Goal: Information Seeking & Learning: Learn about a topic

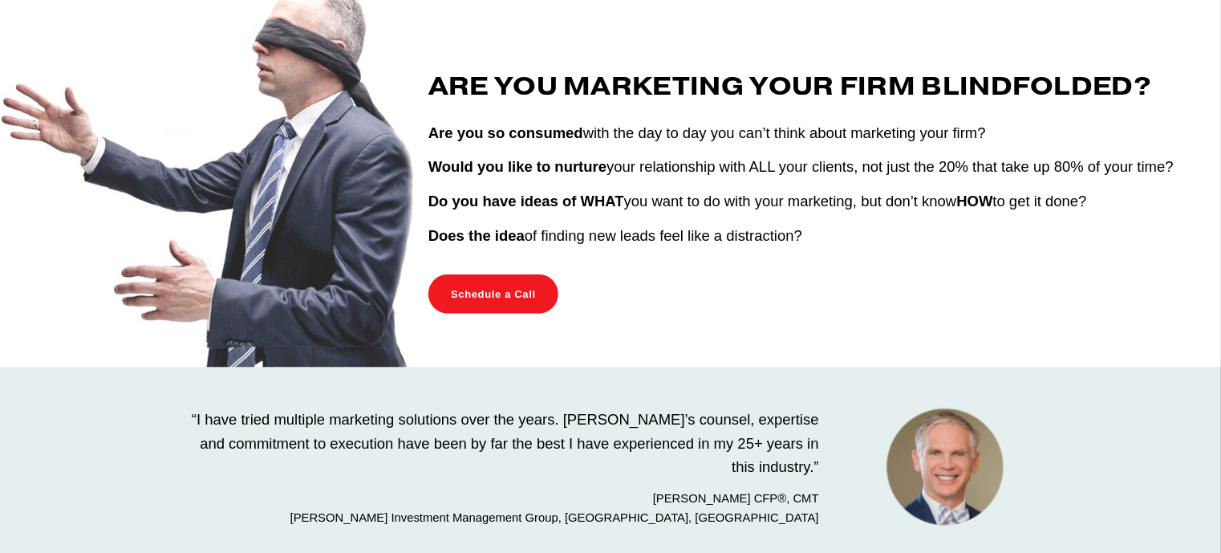
scroll to position [661, 0]
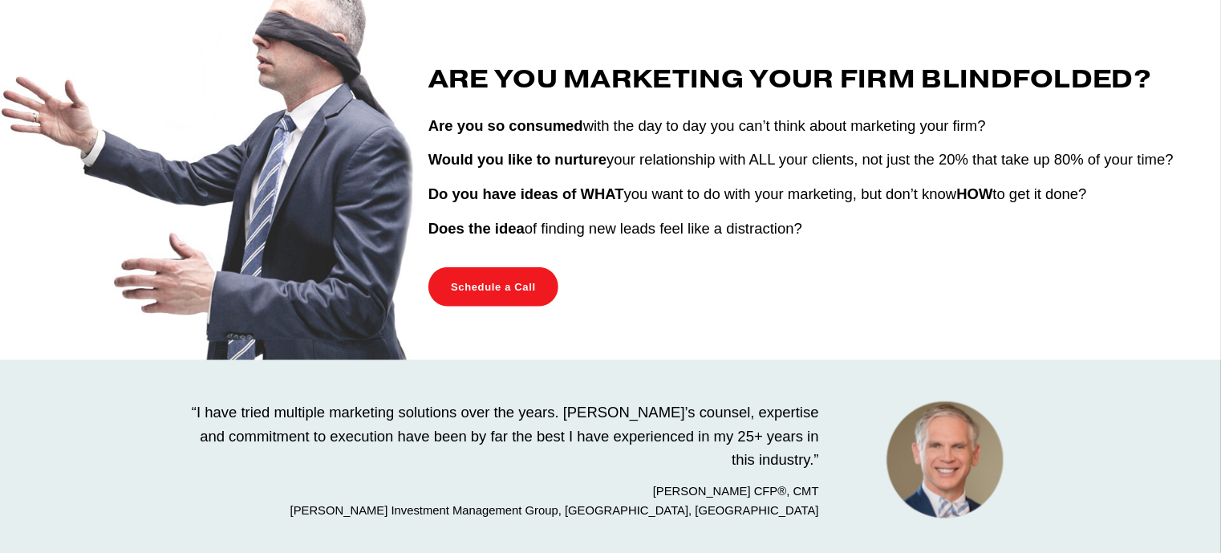
drag, startPoint x: 825, startPoint y: 252, endPoint x: 428, endPoint y: 82, distance: 432.6
click at [427, 82] on div "Are You Marketing Your Firm Blindfolded? Are you so consumed with the day to da…" at bounding box center [806, 152] width 783 height 203
copy div "Are You Marketing Your Firm Blindfolded? Are you so consumed with the day to da…"
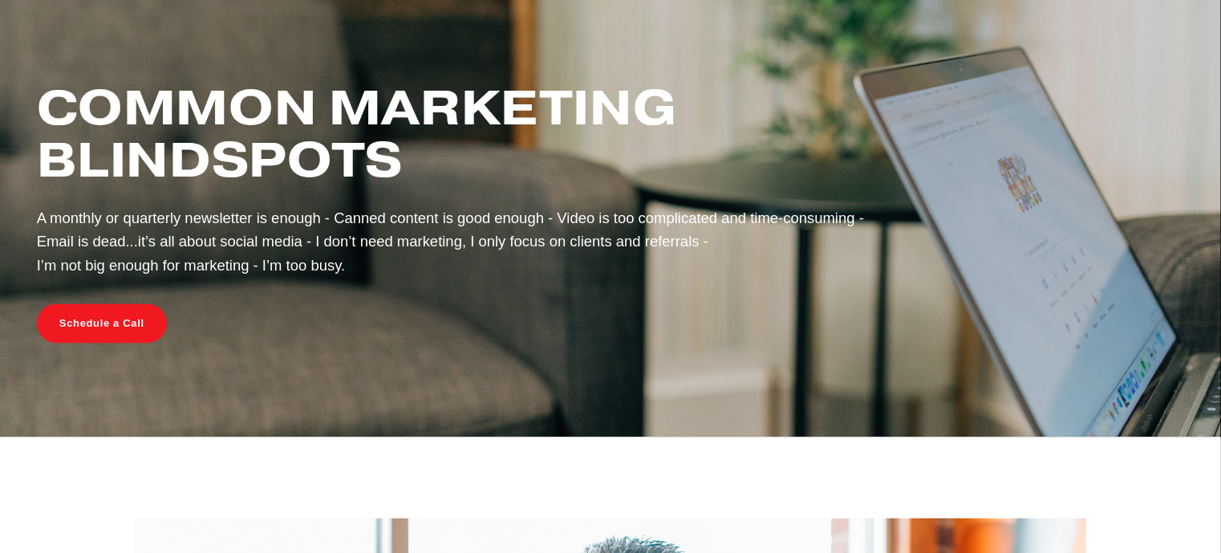
scroll to position [1232, 0]
click at [378, 277] on p "A monthly or quarterly newsletter is enough - Canned content is good enough - V…" at bounding box center [611, 240] width 1148 height 71
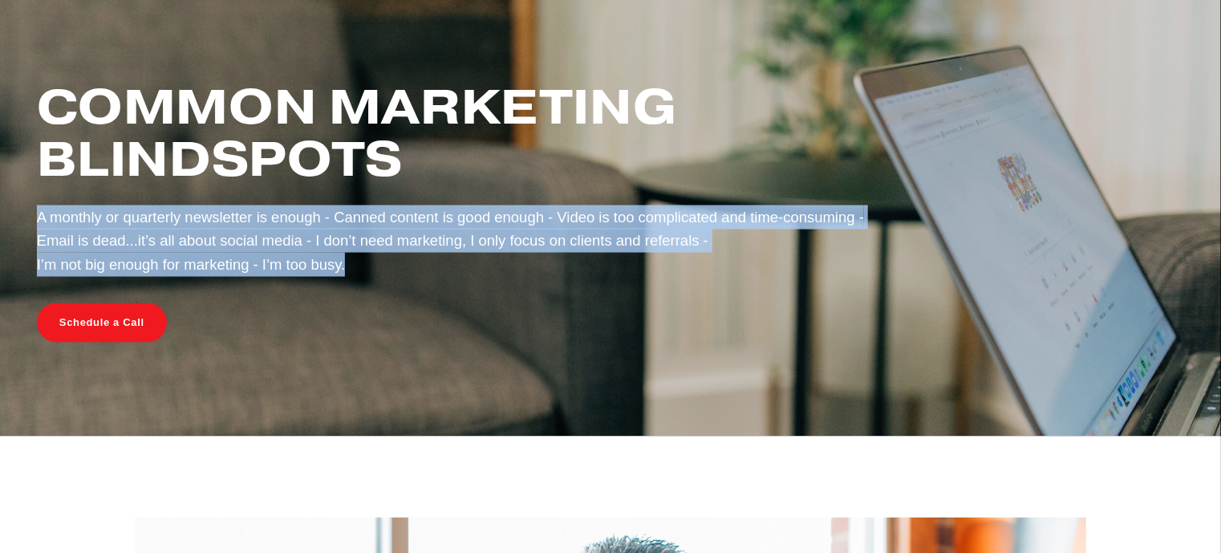
drag, startPoint x: 375, startPoint y: 291, endPoint x: 26, endPoint y: 246, distance: 351.0
click at [26, 246] on div "Common Marketing Blindspots A monthly or quarterly newsletter is enough - Canne…" at bounding box center [610, 185] width 1175 height 210
copy p "A monthly or quarterly newsletter is enough - Canned content is good enough - V…"
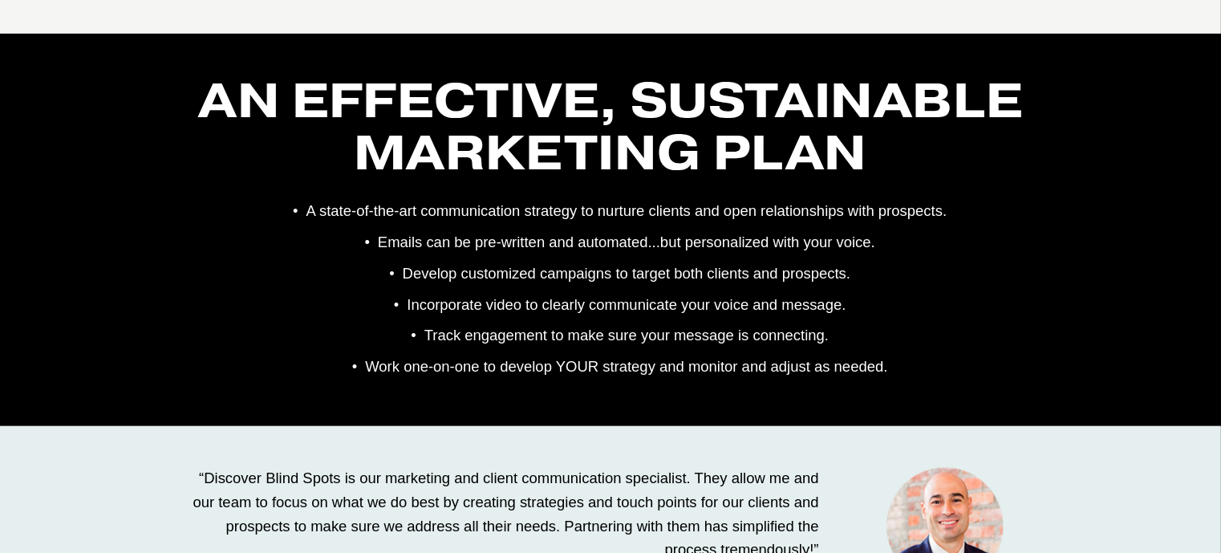
scroll to position [3214, 0]
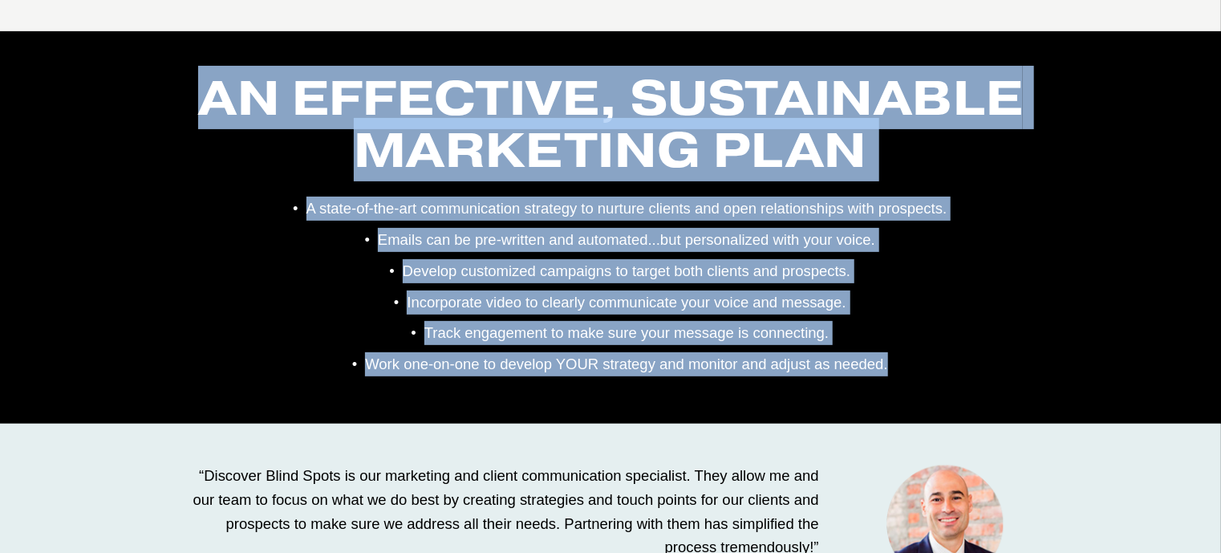
drag, startPoint x: 908, startPoint y: 390, endPoint x: 182, endPoint y: 103, distance: 780.3
click at [182, 103] on div "AN EFFECTIVE, SUSTAINABLE MARKETING PLAN A state-of-the-art communication strat…" at bounding box center [611, 223] width 1148 height 305
copy div "AN EFFECTIVE, SUSTAINABLE MARKETING PLAN A state-of-the-art communication strat…"
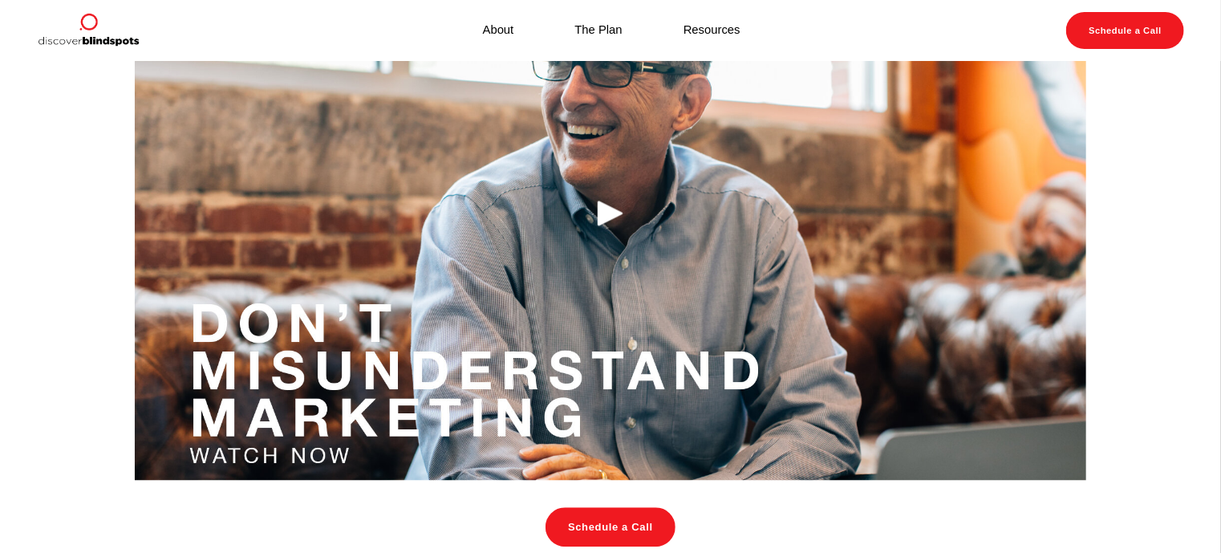
scroll to position [1761, 0]
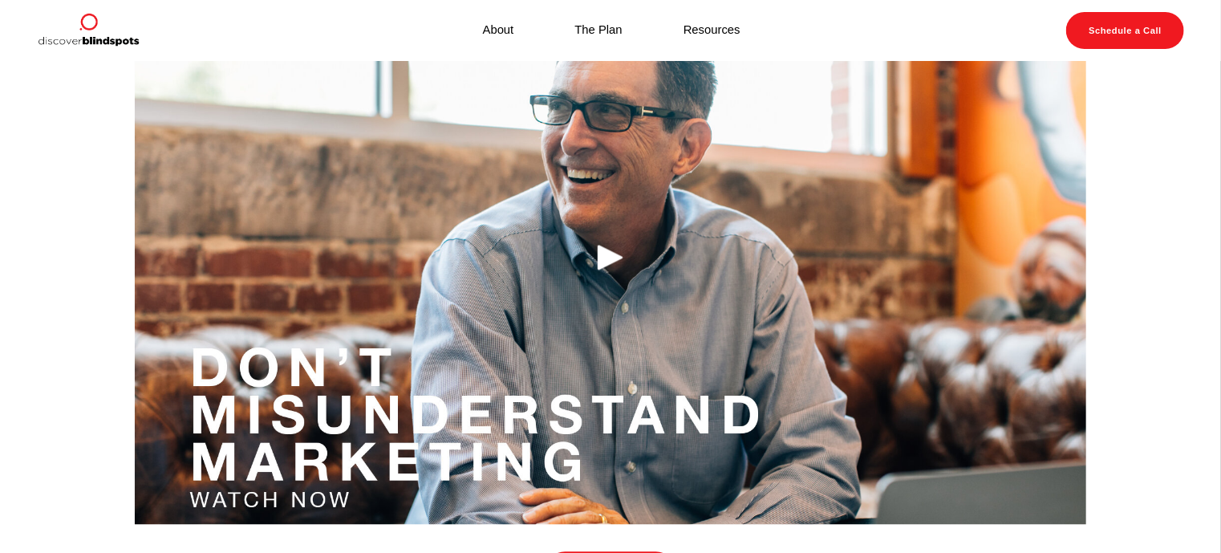
click at [505, 30] on link "About" at bounding box center [498, 31] width 31 height 22
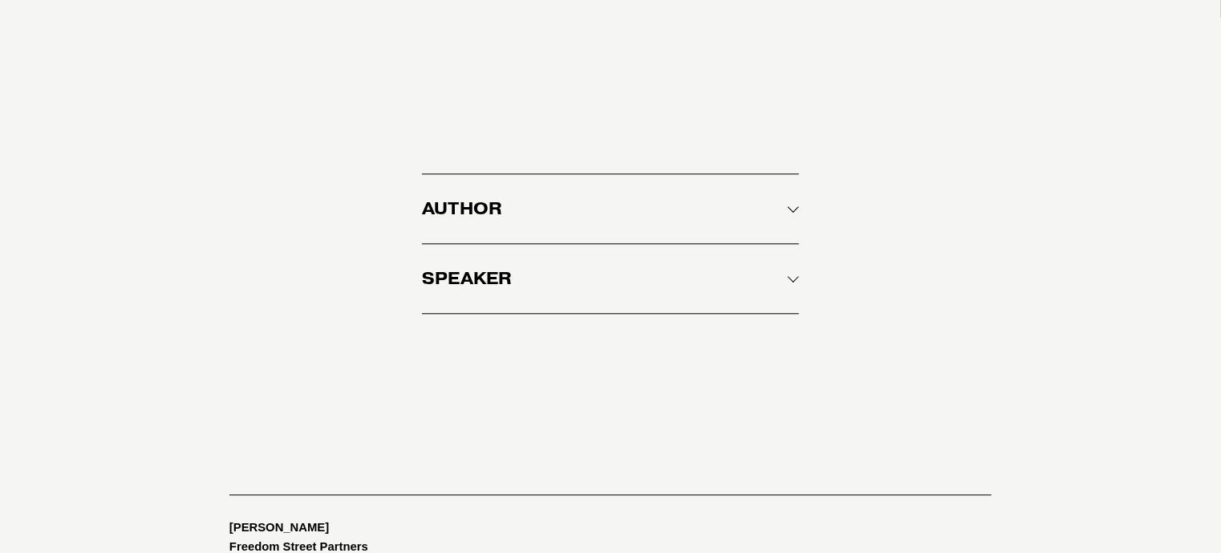
scroll to position [1821, 0]
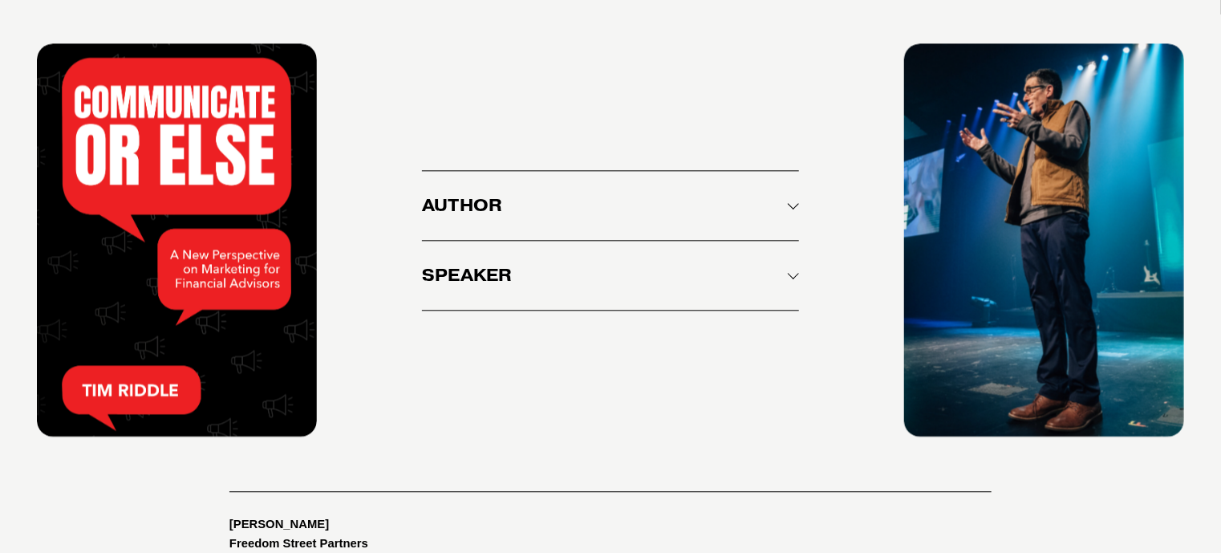
click at [785, 276] on span "Speaker" at bounding box center [605, 275] width 366 height 21
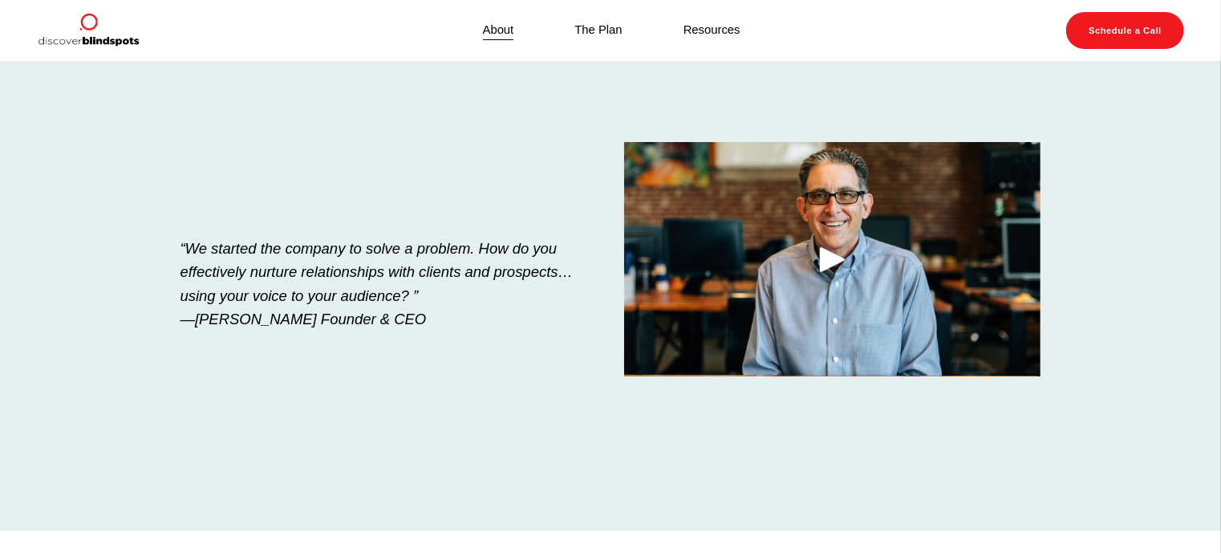
scroll to position [0, 0]
click at [609, 30] on link "The Plan" at bounding box center [597, 31] width 47 height 22
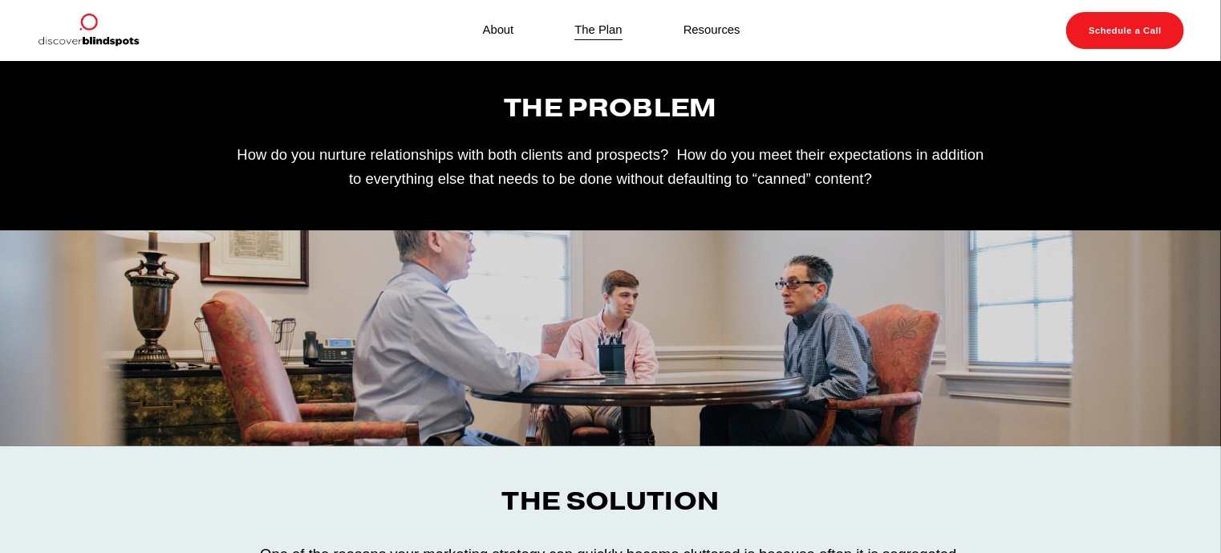
scroll to position [11, 0]
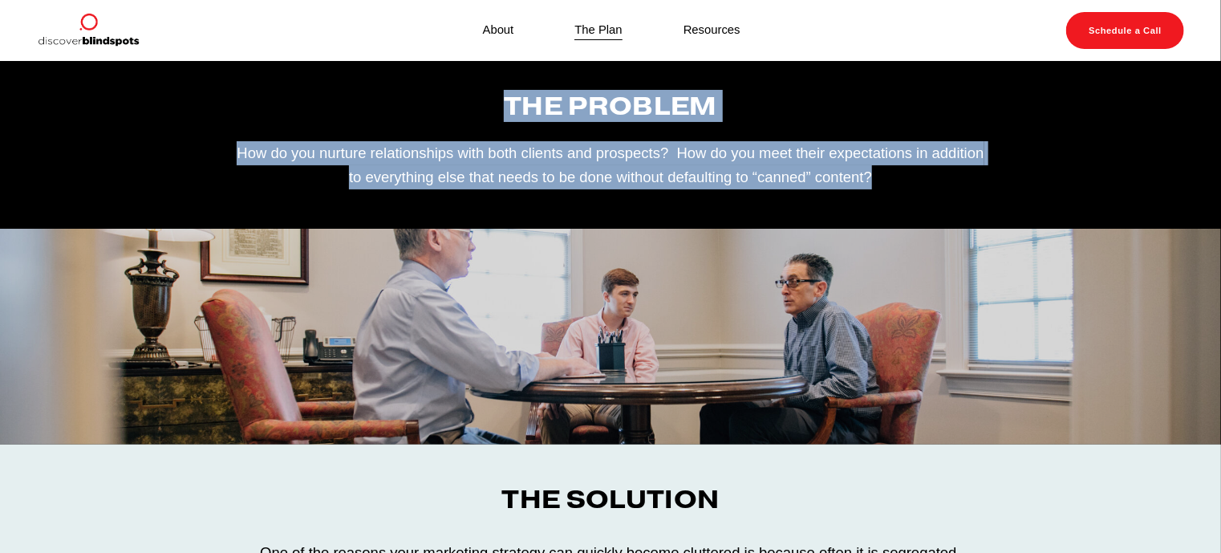
drag, startPoint x: 897, startPoint y: 174, endPoint x: 290, endPoint y: 112, distance: 609.5
click at [291, 107] on div "The Problem How do you nurture relationships with both clients and prospects? H…" at bounding box center [611, 139] width 1148 height 97
copy div "The Problem How do you nurture relationships with both clients and prospects? H…"
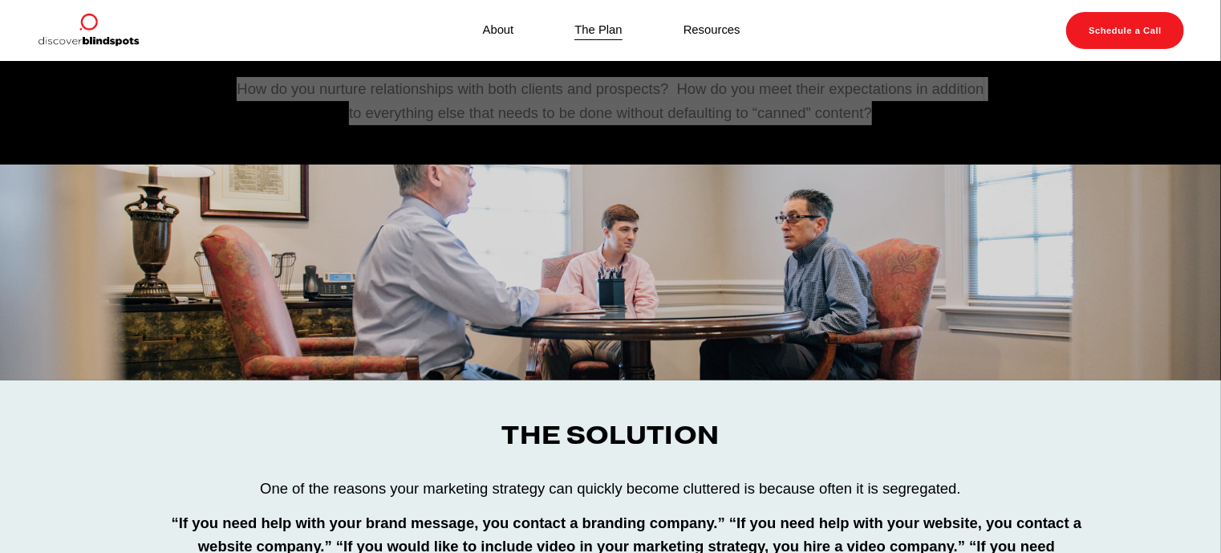
scroll to position [0, 0]
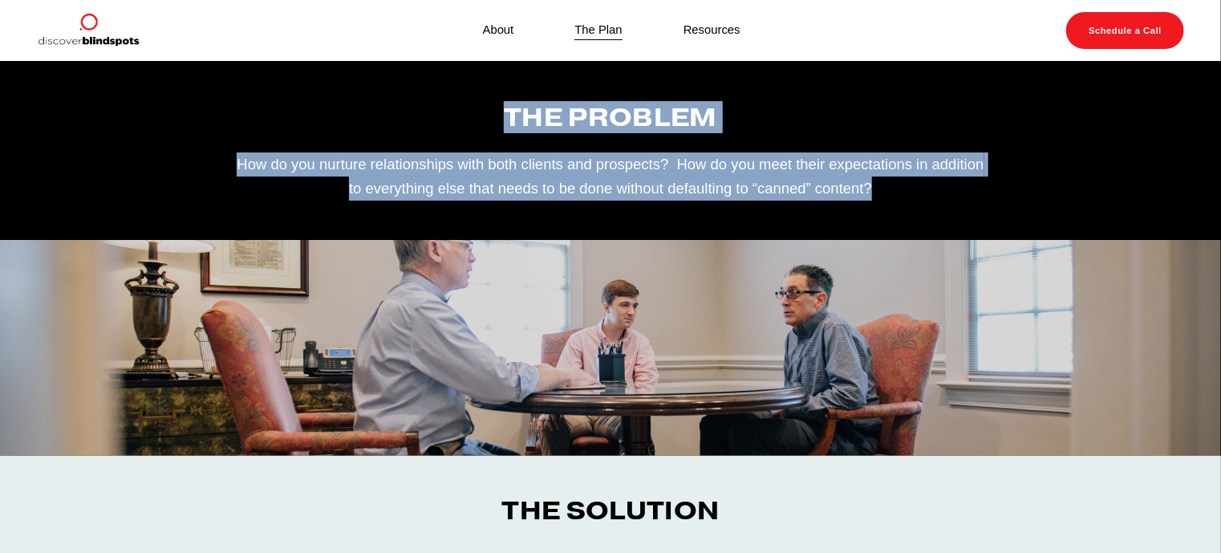
copy div "The Problem How do you nurture relationships with both clients and prospects? H…"
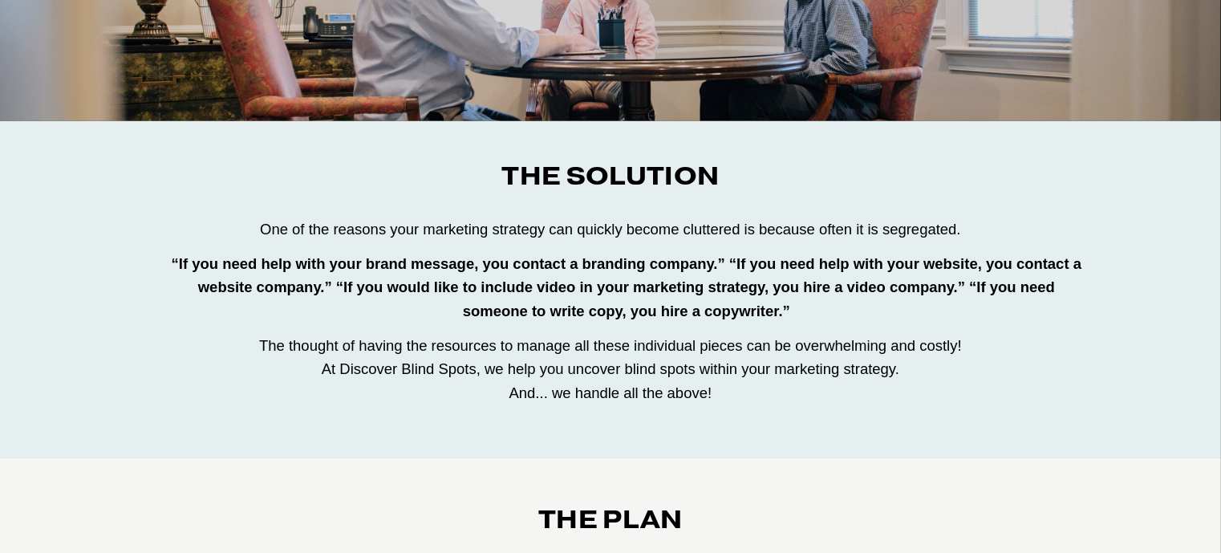
scroll to position [335, 0]
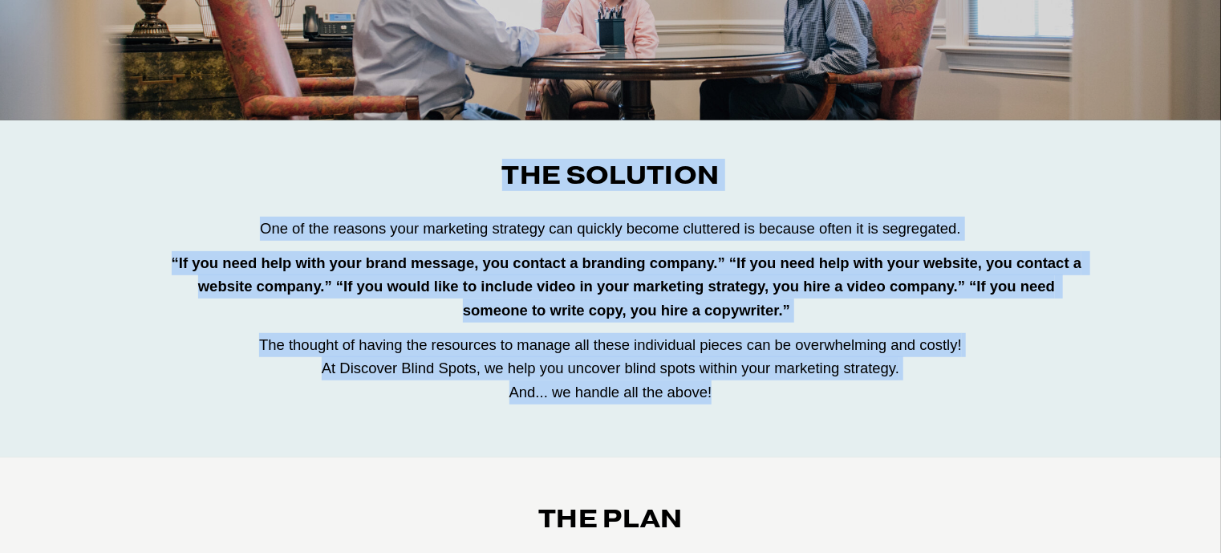
drag, startPoint x: 739, startPoint y: 390, endPoint x: 496, endPoint y: 173, distance: 325.5
click at [496, 172] on div "The Solution One of the reasons your marketing strategy can quickly become clut…" at bounding box center [610, 288] width 1175 height 257
copy div "The Solution One of the reasons your marketing strategy can quickly become clut…"
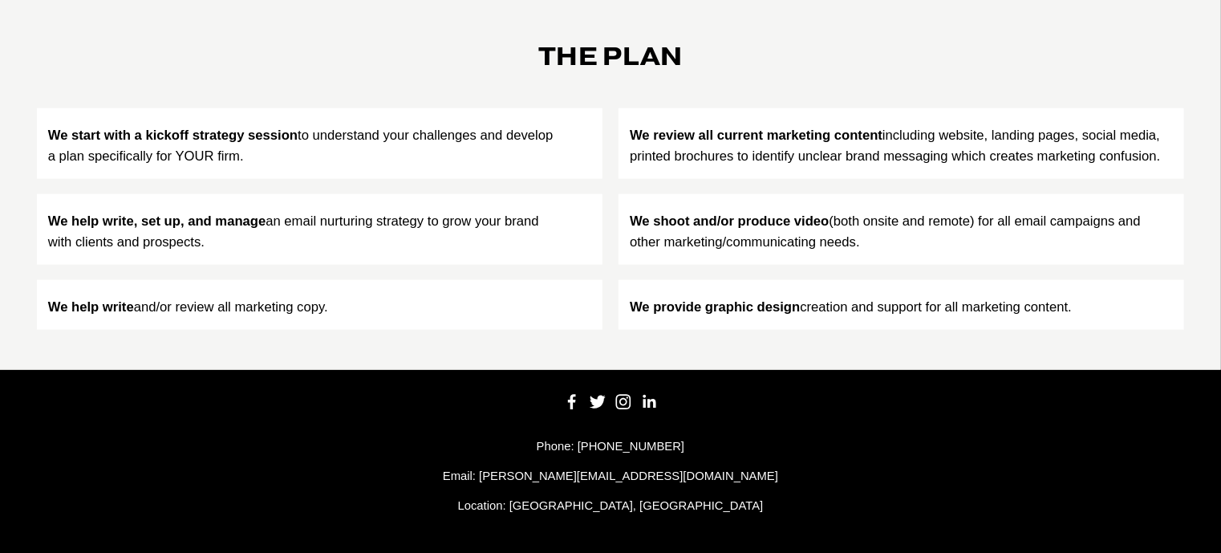
scroll to position [797, 0]
drag, startPoint x: 294, startPoint y: 157, endPoint x: 26, endPoint y: 134, distance: 268.1
click at [26, 134] on ul "We start with a kickoff strategy session to understand your challenges and deve…" at bounding box center [610, 218] width 1221 height 221
copy p "We start with a kickoff strategy session to understand your challenges and deve…"
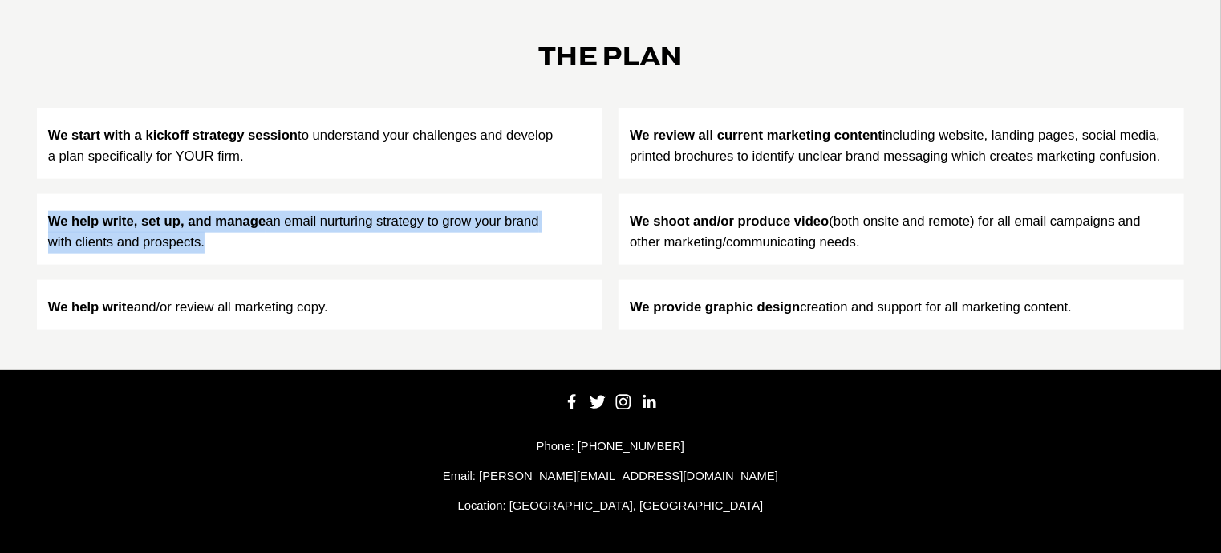
drag, startPoint x: 269, startPoint y: 242, endPoint x: 26, endPoint y: 220, distance: 244.9
click at [26, 220] on ul "We start with a kickoff strategy session to understand your challenges and deve…" at bounding box center [610, 218] width 1221 height 221
copy p "We help write, set up, and manage an email nurturing strategy to grow your bran…"
drag, startPoint x: 381, startPoint y: 310, endPoint x: 12, endPoint y: 305, distance: 369.0
click at [13, 305] on ul "We start with a kickoff strategy session to understand your challenges and deve…" at bounding box center [610, 218] width 1221 height 221
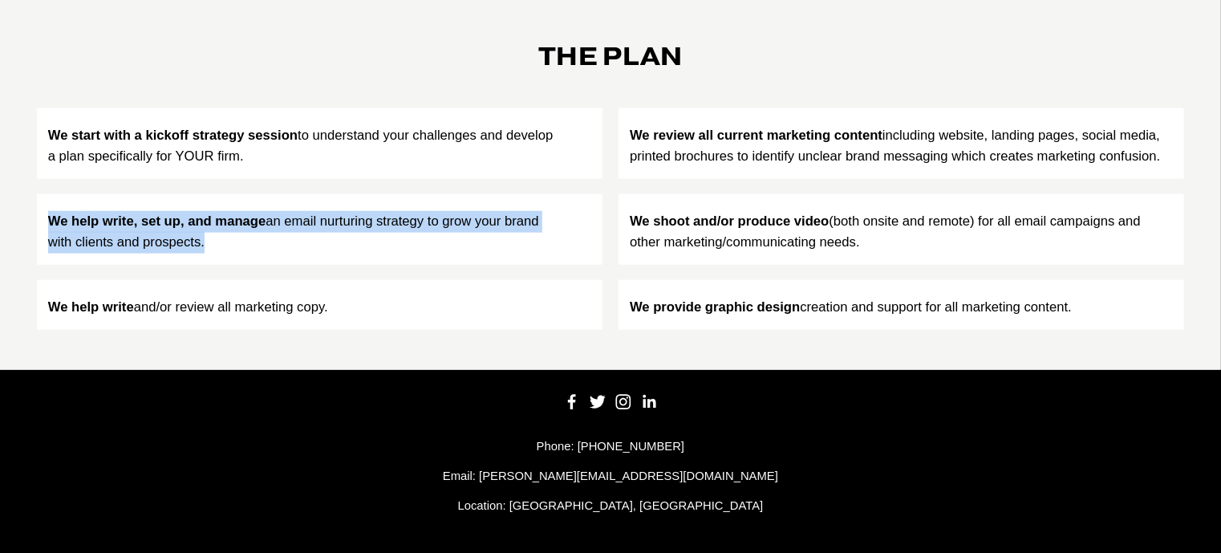
copy p "We help write and/or review all marketing copy."
drag, startPoint x: 1172, startPoint y: 157, endPoint x: 566, endPoint y: 156, distance: 605.6
click at [565, 155] on ul "We start with a kickoff strategy session to understand your challenges and deve…" at bounding box center [610, 218] width 1221 height 221
copy ul "We review all current marketing content including website, landing pages, socia…"
drag, startPoint x: 877, startPoint y: 244, endPoint x: 630, endPoint y: 227, distance: 247.6
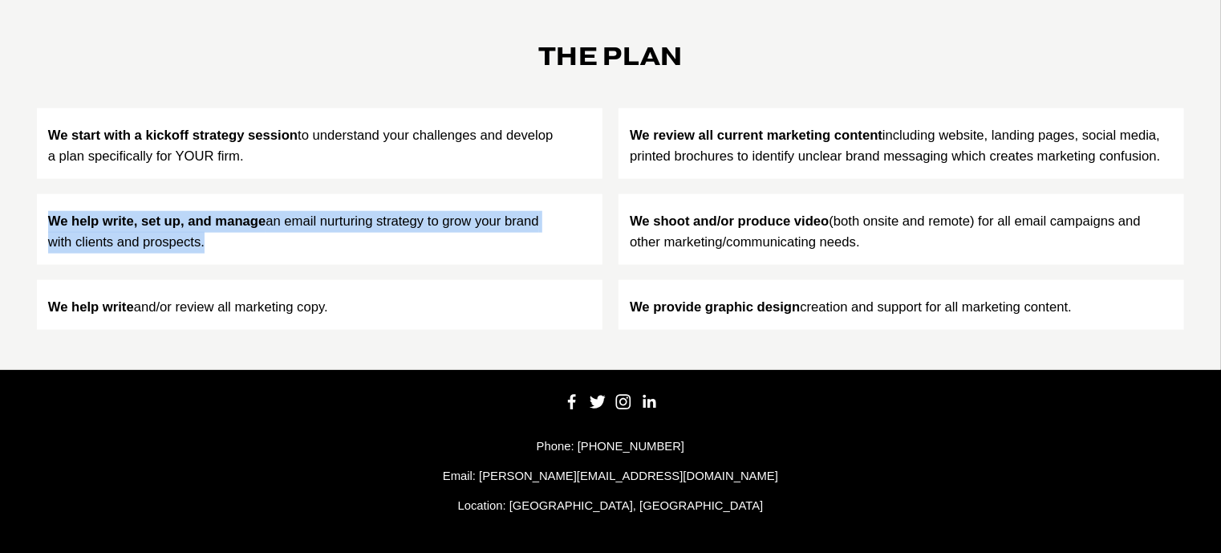
click at [630, 227] on p "We shoot and/or produce video (both onsite and remote) for all email campaigns …" at bounding box center [901, 232] width 543 height 43
copy p "We shoot and/or produce video (both onsite and remote) for all email campaigns …"
drag, startPoint x: 1120, startPoint y: 310, endPoint x: 622, endPoint y: 315, distance: 498.1
click at [622, 315] on li "We provide graphic design creation and support for all marketing content." at bounding box center [900, 305] width 565 height 50
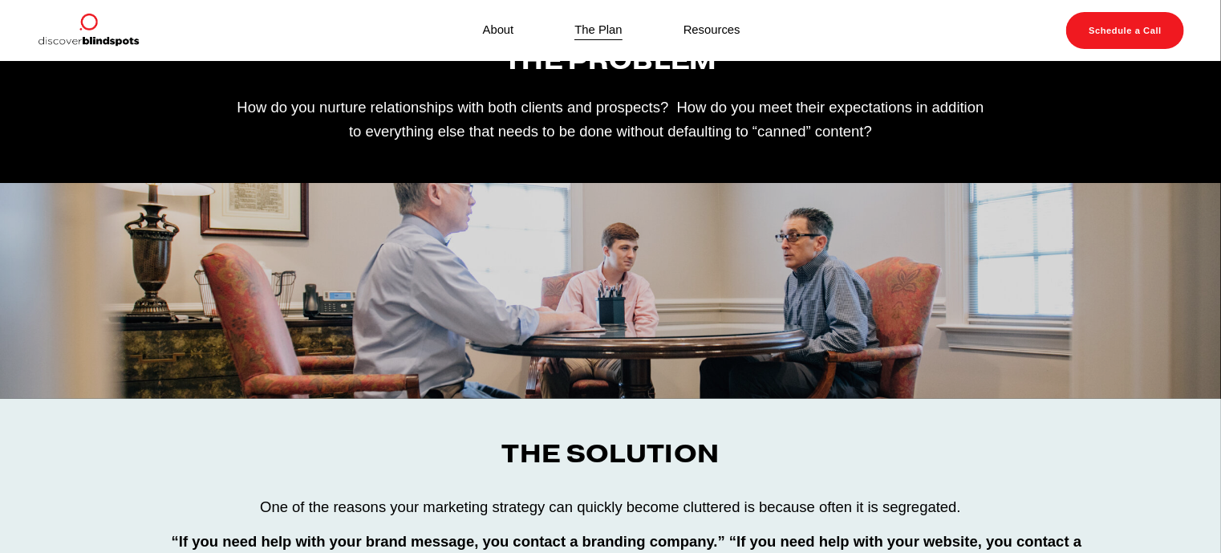
scroll to position [0, 0]
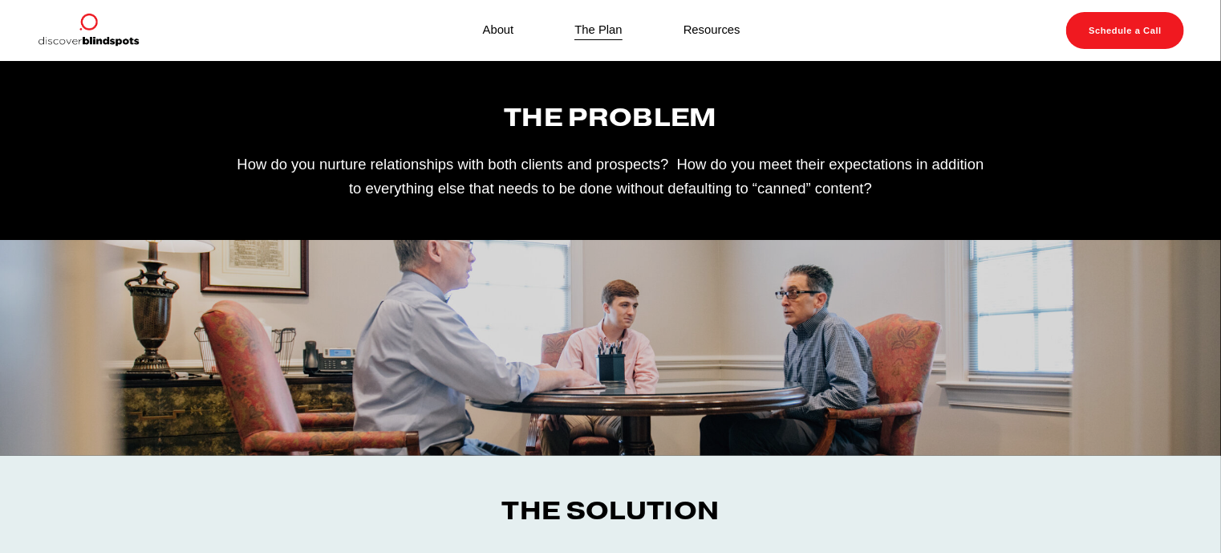
click at [98, 38] on img at bounding box center [88, 30] width 103 height 37
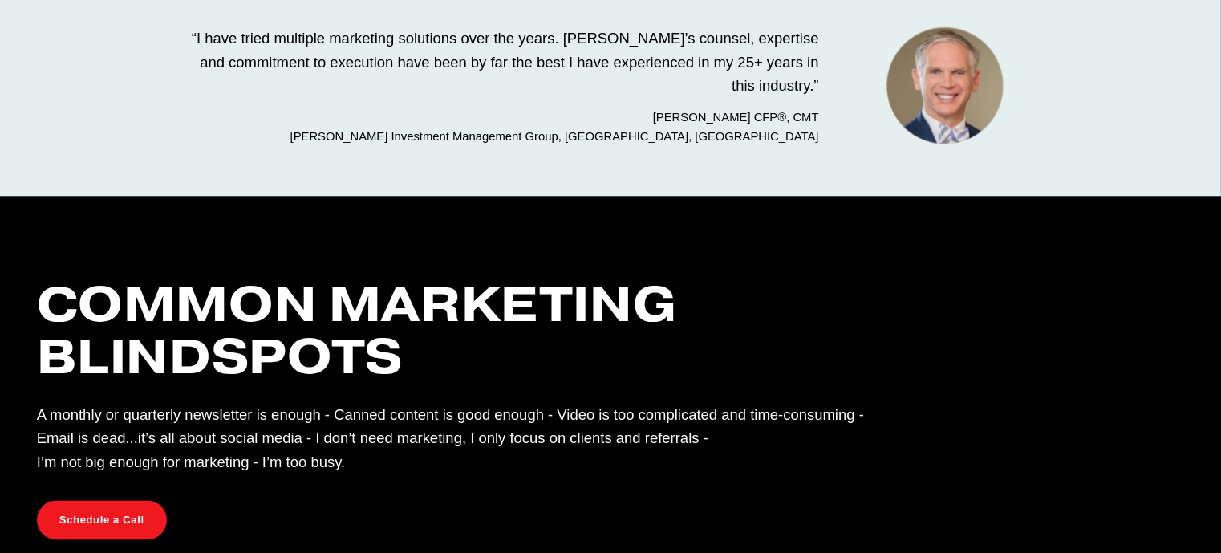
scroll to position [1036, 0]
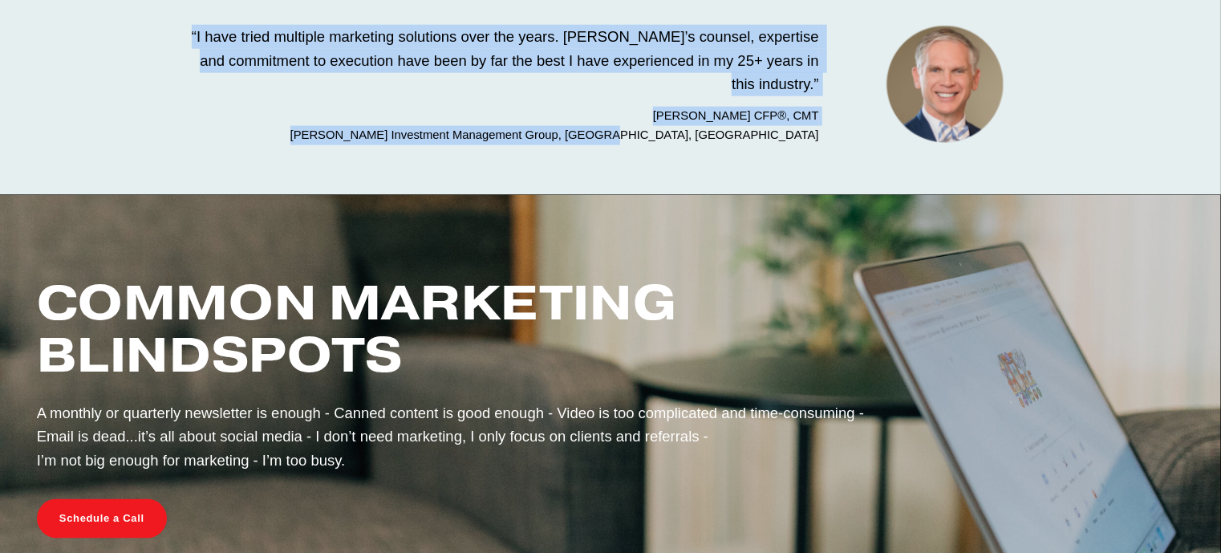
drag, startPoint x: 250, startPoint y: 59, endPoint x: 823, endPoint y: 164, distance: 582.1
click at [823, 144] on div "“I have tried multiple marketing solutions over the years. Tim’s counsel, exper…" at bounding box center [499, 85] width 666 height 120
copy div "“I have tried multiple marketing solutions over the years. Tim’s counsel, exper…"
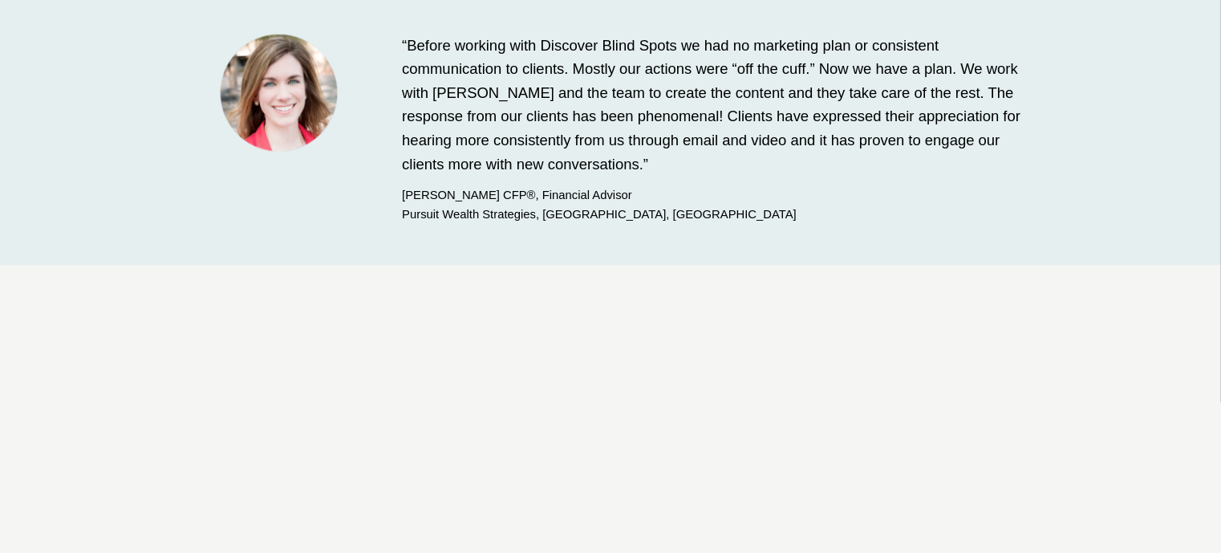
scroll to position [2450, 0]
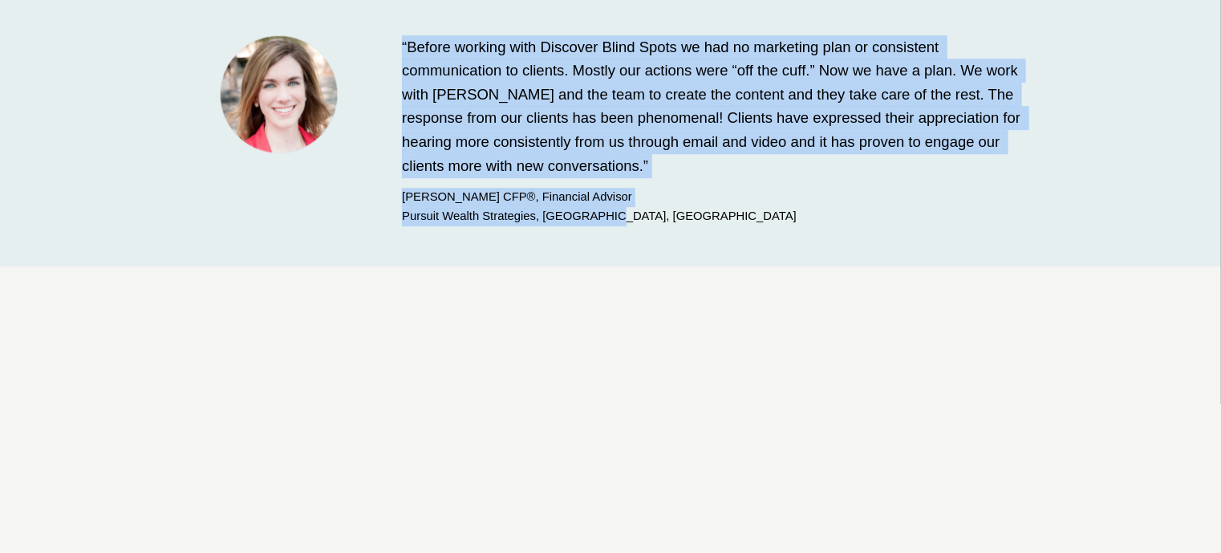
drag, startPoint x: 554, startPoint y: 240, endPoint x: 403, endPoint y: 76, distance: 222.5
click at [403, 76] on div "“Before working with Discover Blind Spots we had no marketing plan or consisten…" at bounding box center [721, 130] width 638 height 191
copy div "“Before working with Discover Blind Spots we had no marketing plan or consisten…"
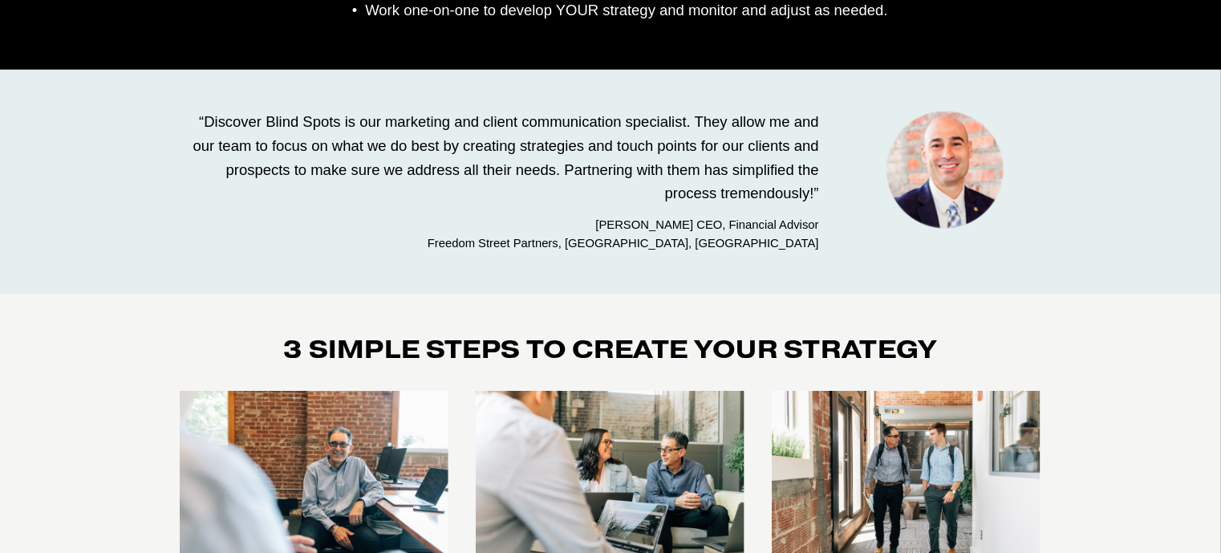
scroll to position [3571, 0]
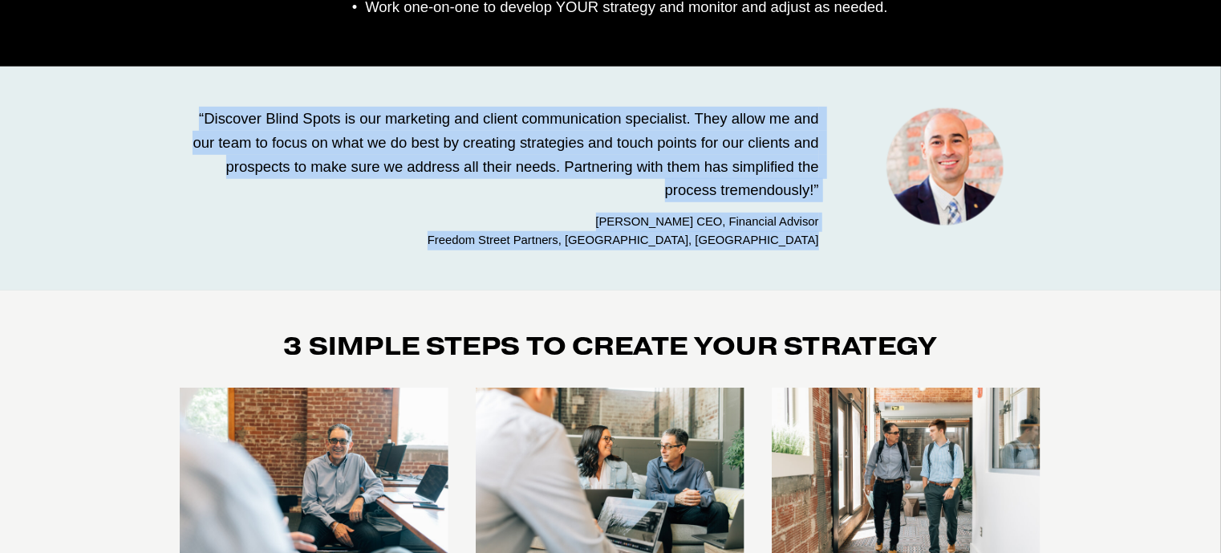
drag, startPoint x: 834, startPoint y: 262, endPoint x: 168, endPoint y: 148, distance: 675.4
click at [168, 148] on div "“Discover Blind Spots is our marketing and client communication specialist. The…" at bounding box center [610, 179] width 888 height 144
copy div "“Discover Blind Spots is our marketing and client communication specialist. The…"
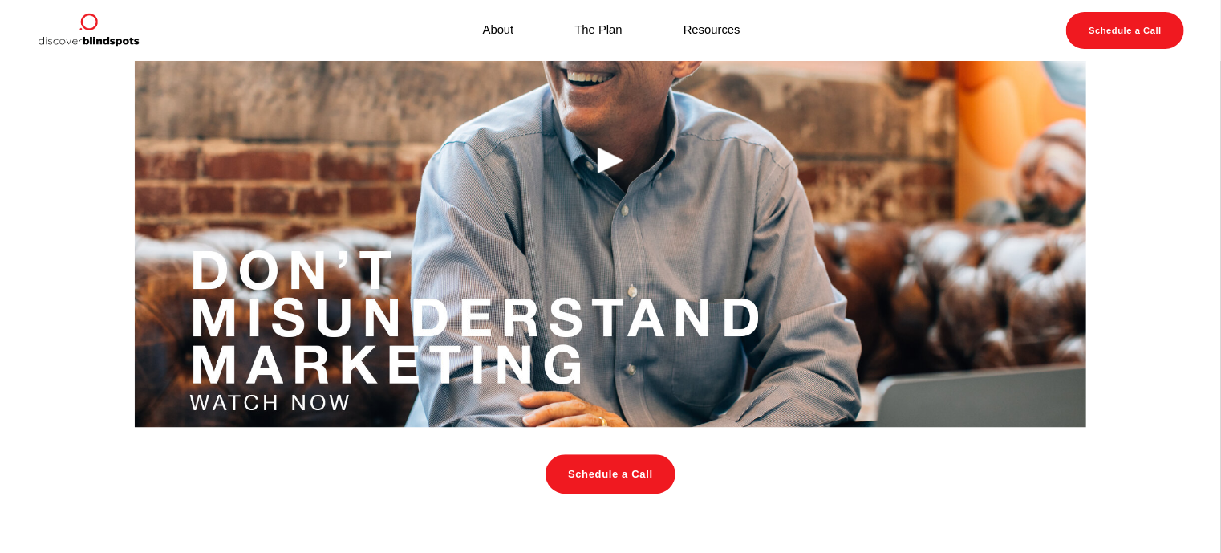
scroll to position [1785, 0]
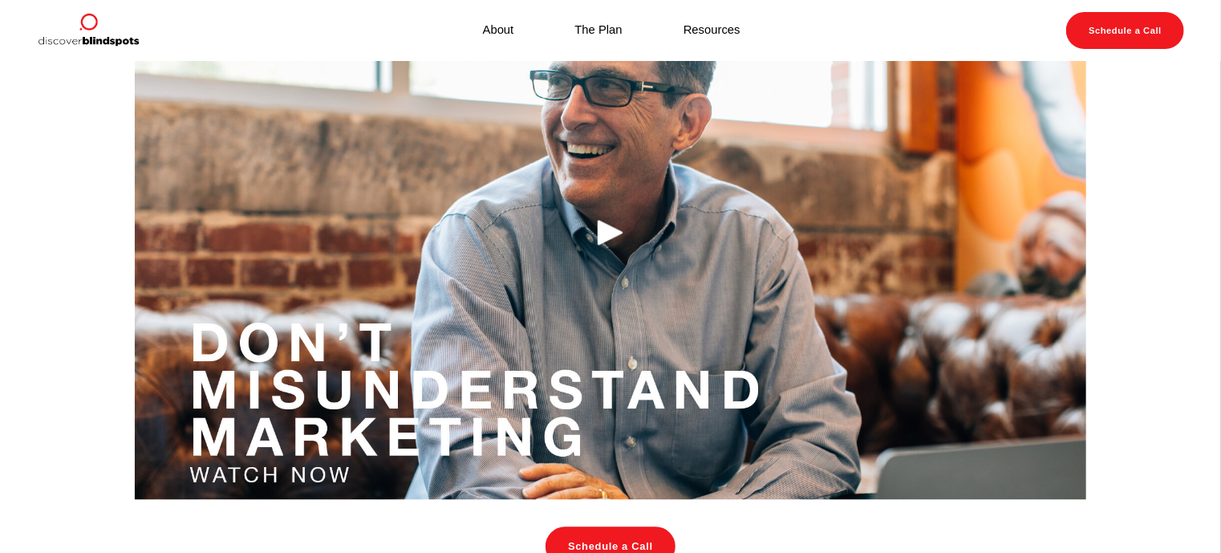
click at [489, 29] on link "About" at bounding box center [498, 31] width 31 height 22
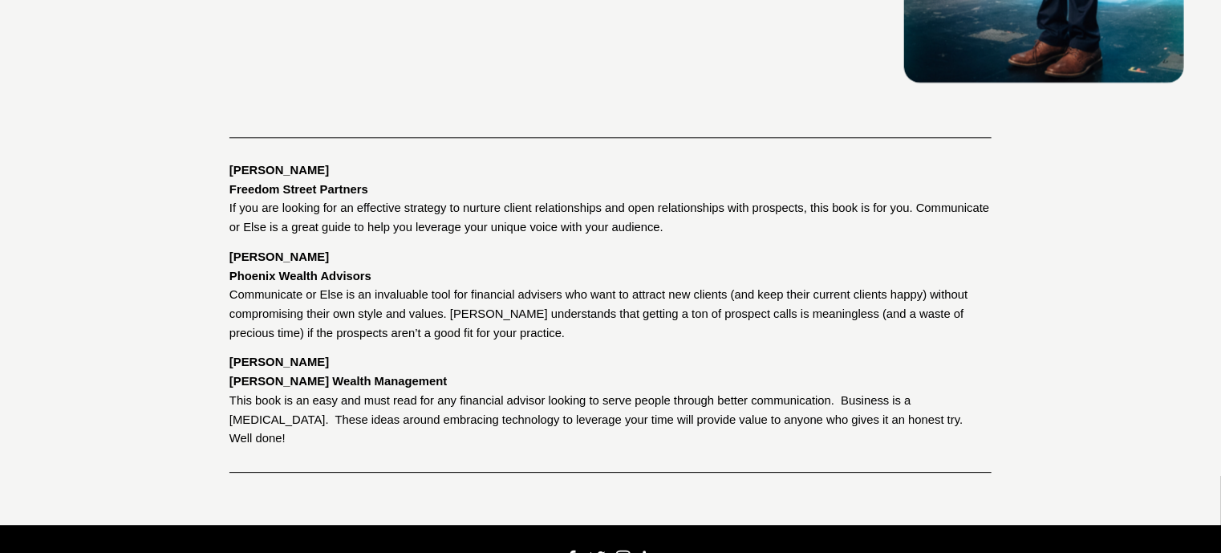
scroll to position [2184, 0]
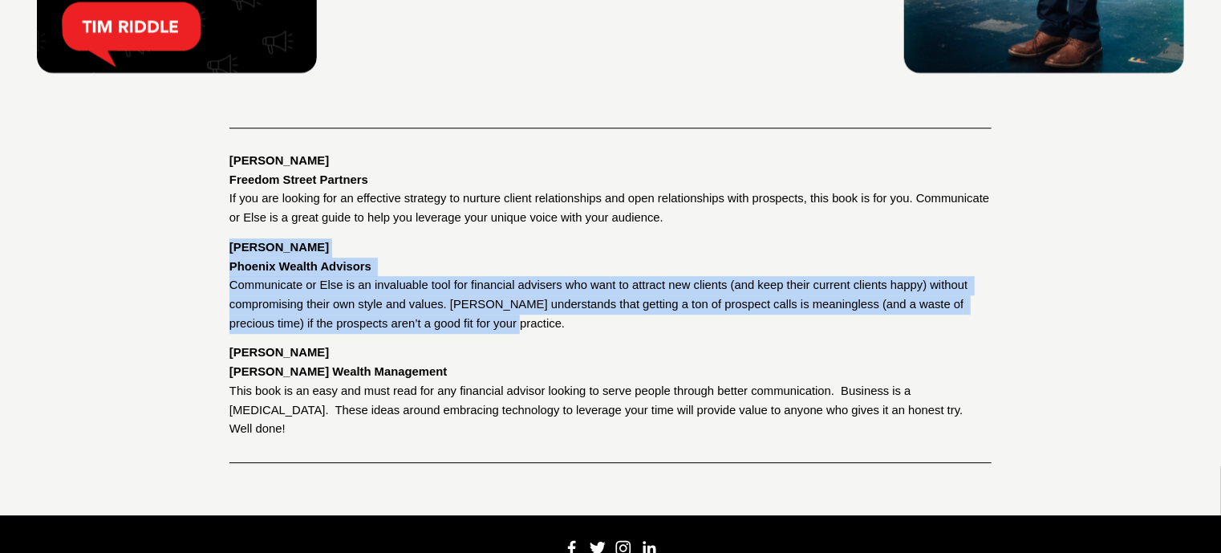
drag, startPoint x: 496, startPoint y: 334, endPoint x: 192, endPoint y: 260, distance: 313.0
click at [192, 261] on div "Author DISCOVER HOW to effectively use your unique voice to communicate with yo…" at bounding box center [610, 60] width 1221 height 829
copy p "[PERSON_NAME] Phoenix Wealth Advisors Communicate or Else is an invaluable tool…"
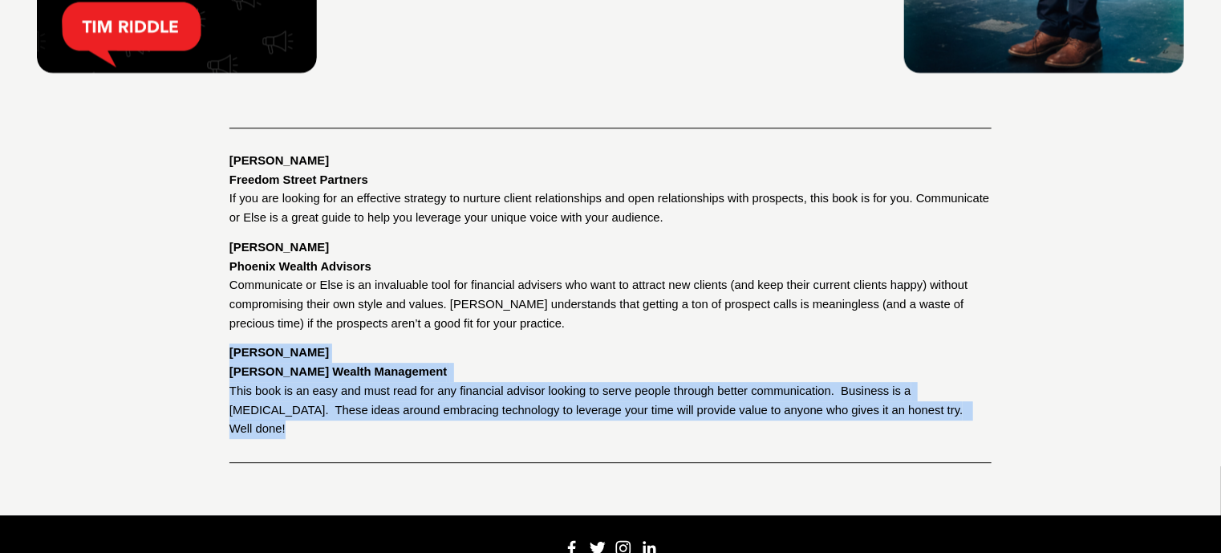
drag, startPoint x: 904, startPoint y: 424, endPoint x: 110, endPoint y: 366, distance: 796.2
click at [110, 366] on div "Author DISCOVER HOW to effectively use your unique voice to communicate with yo…" at bounding box center [610, 60] width 1221 height 829
copy p "[PERSON_NAME] [PERSON_NAME] Wealth Management This book is an easy and must rea…"
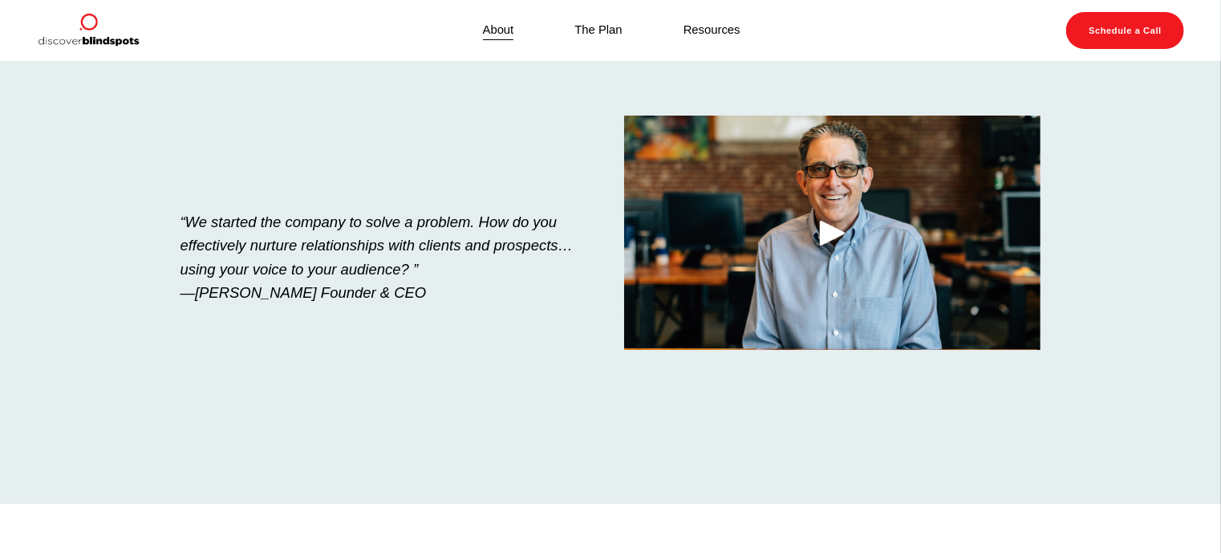
scroll to position [0, 0]
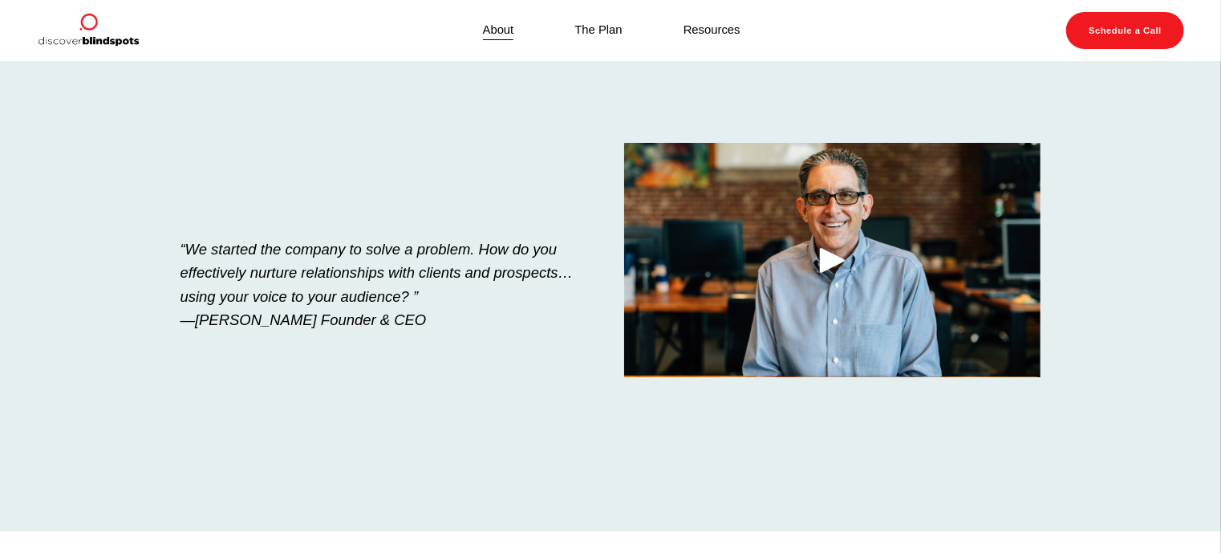
click at [726, 30] on link "Resources" at bounding box center [711, 31] width 57 height 22
click at [699, 31] on link "Resources" at bounding box center [711, 31] width 57 height 22
